Goal: Task Accomplishment & Management: Use online tool/utility

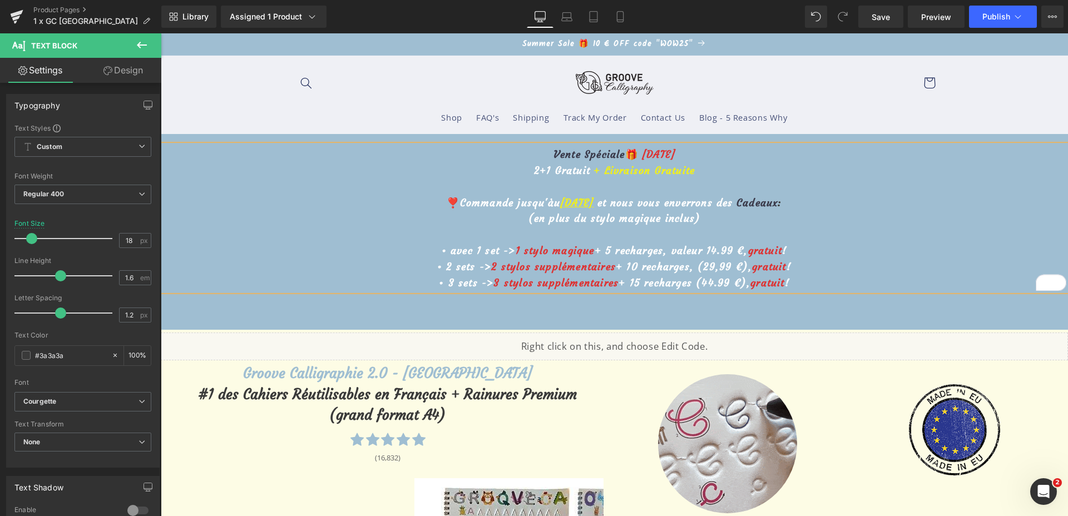
click at [802, 201] on p "❣️Commande jusqu'àu 13 août et nous vous enverrons des Cadeaux :" at bounding box center [614, 203] width 904 height 16
click at [879, 11] on span "Save" at bounding box center [880, 17] width 18 height 12
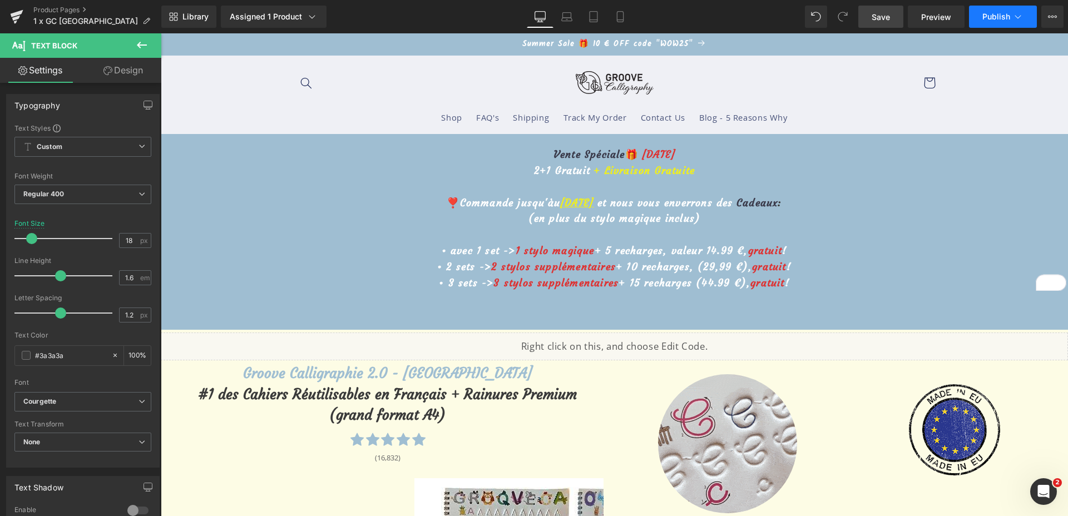
click at [984, 19] on span "Publish" at bounding box center [996, 16] width 28 height 9
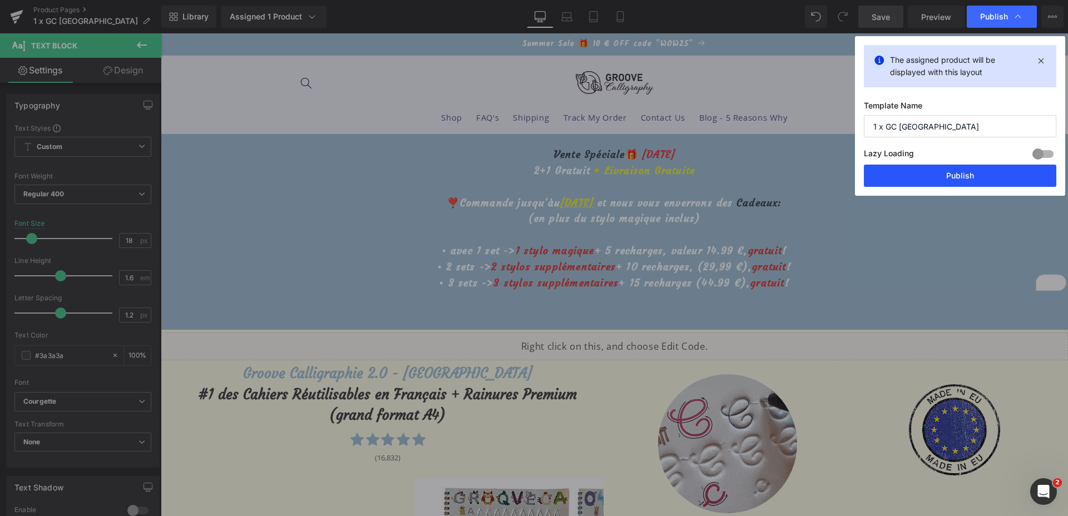
click at [971, 173] on button "Publish" at bounding box center [960, 176] width 192 height 22
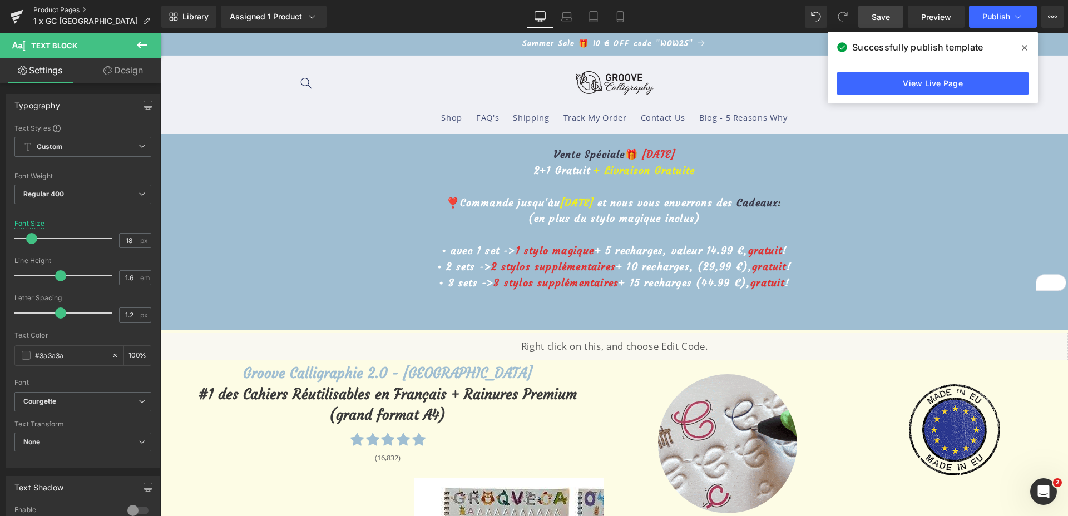
click at [49, 8] on link "Product Pages" at bounding box center [97, 10] width 128 height 9
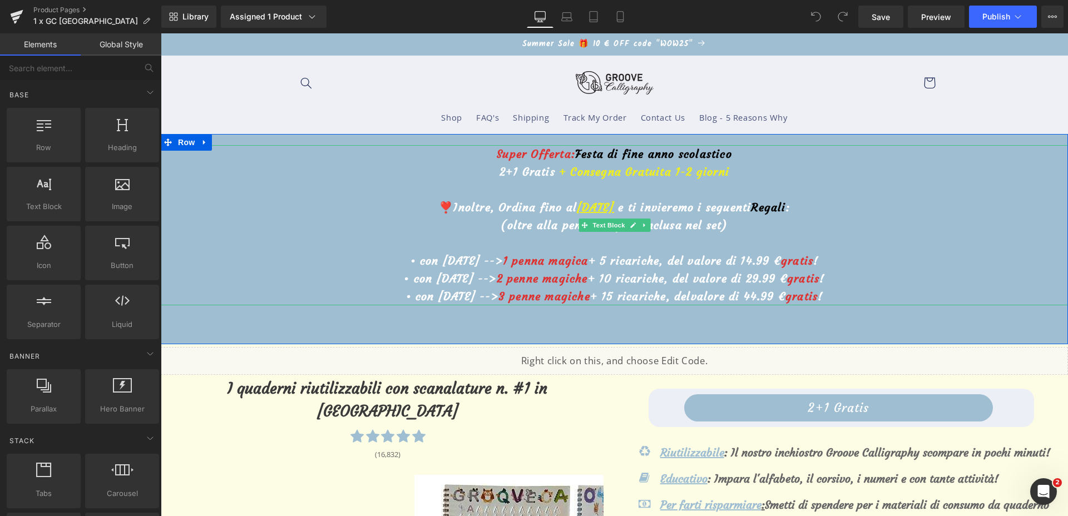
click at [577, 211] on u "[DATE]" at bounding box center [595, 207] width 37 height 14
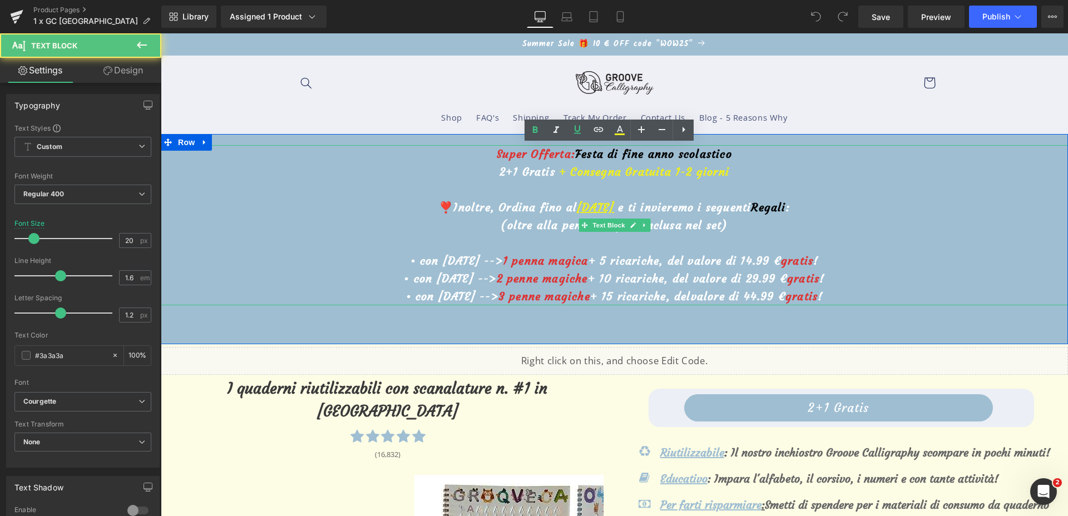
click at [577, 208] on u "[DATE]" at bounding box center [595, 207] width 37 height 14
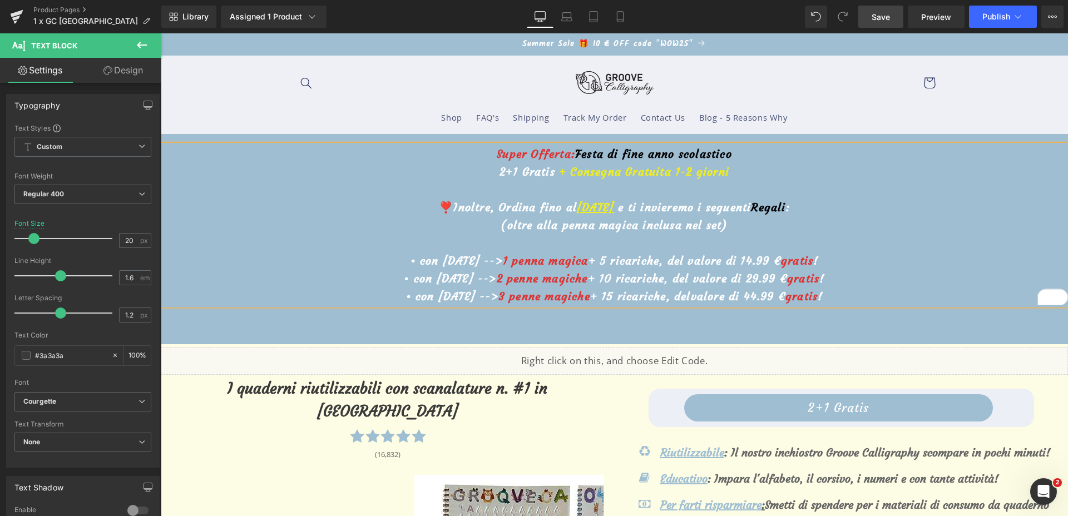
click at [893, 18] on link "Save" at bounding box center [880, 17] width 45 height 22
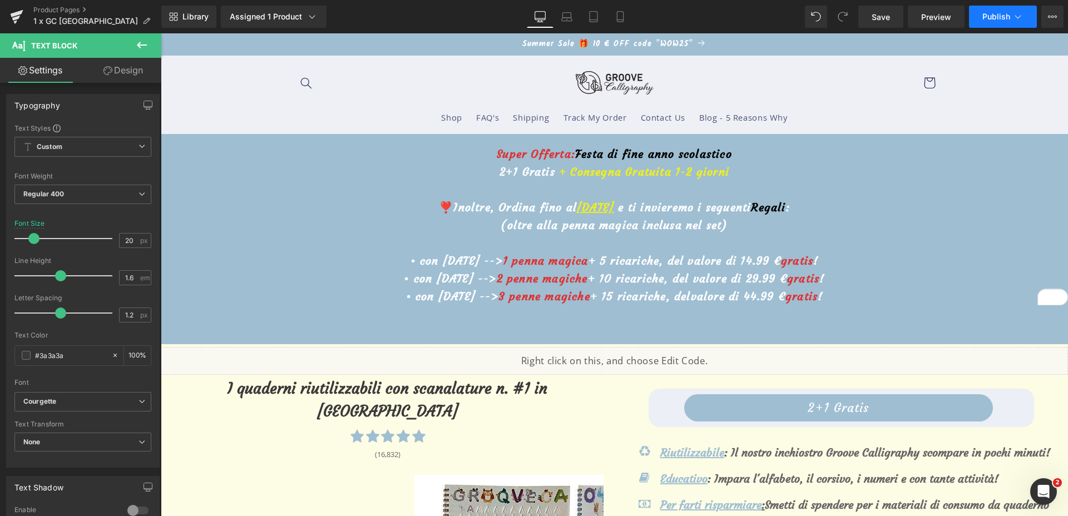
click at [999, 17] on span "Publish" at bounding box center [996, 16] width 28 height 9
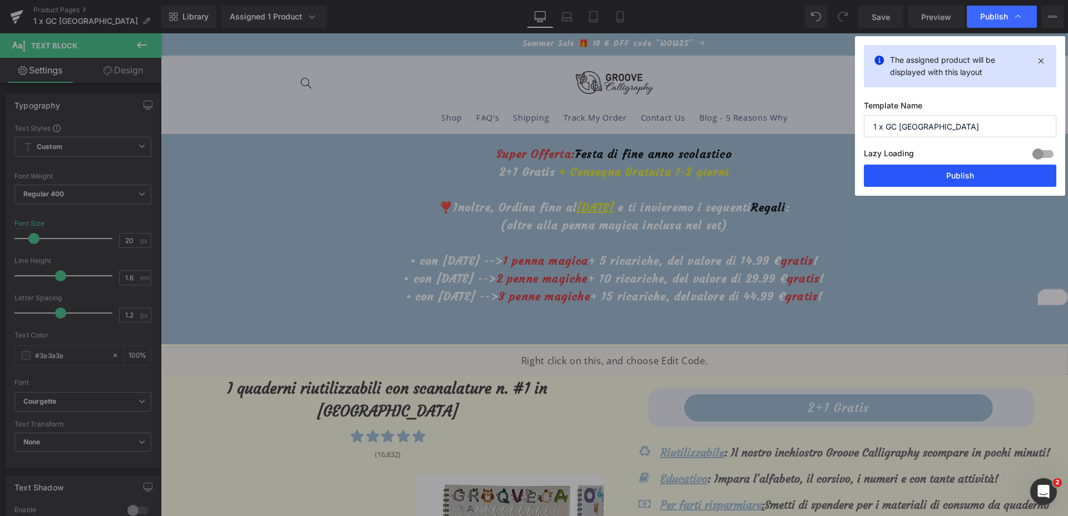
click at [872, 173] on button "Publish" at bounding box center [960, 176] width 192 height 22
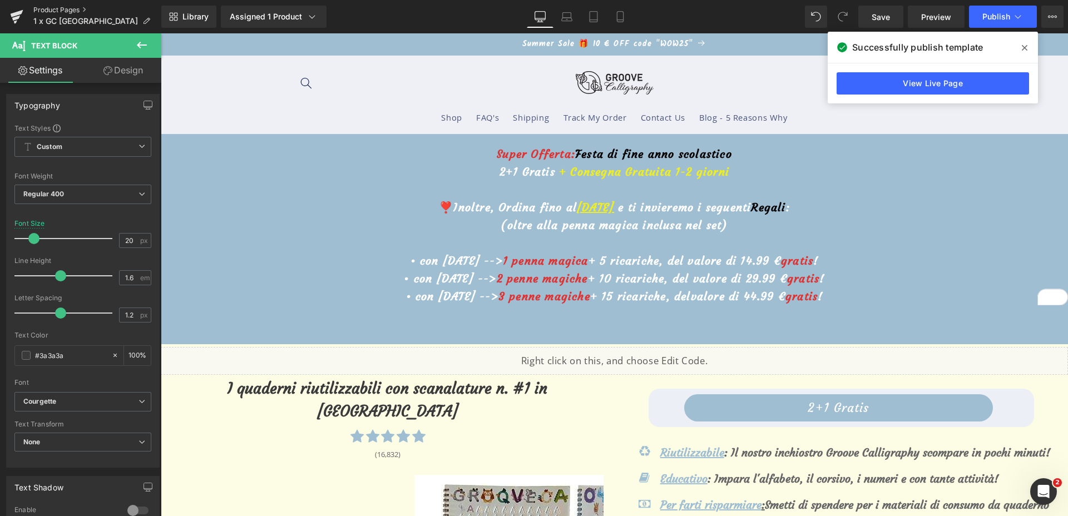
click at [57, 10] on link "Product Pages" at bounding box center [97, 10] width 128 height 9
